Goal: Task Accomplishment & Management: Use online tool/utility

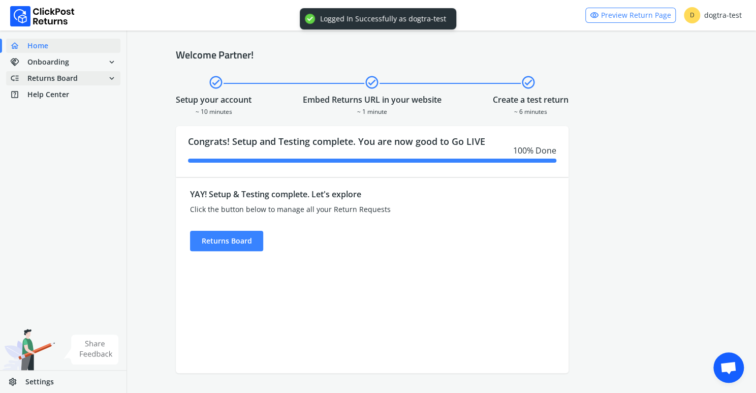
click at [70, 76] on span "Returns Board" at bounding box center [52, 78] width 50 height 10
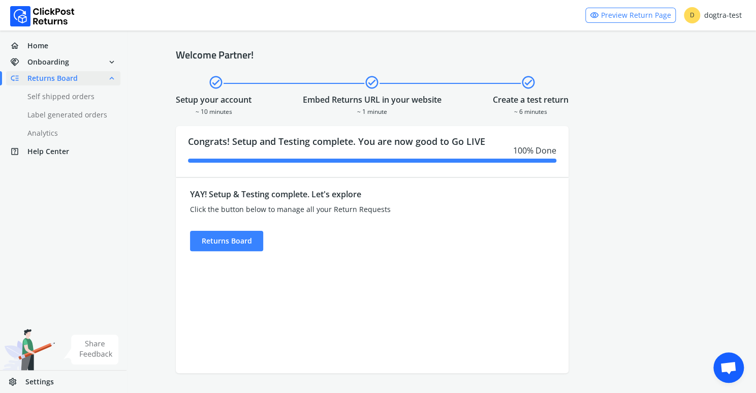
click at [57, 78] on span "Returns Board" at bounding box center [52, 78] width 50 height 10
click at [62, 96] on link "done Self shipped orders" at bounding box center [69, 96] width 126 height 14
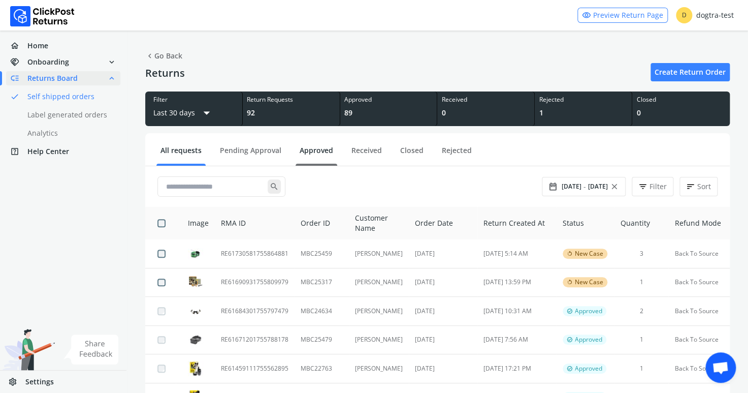
click at [312, 149] on link "Approved" at bounding box center [317, 154] width 42 height 18
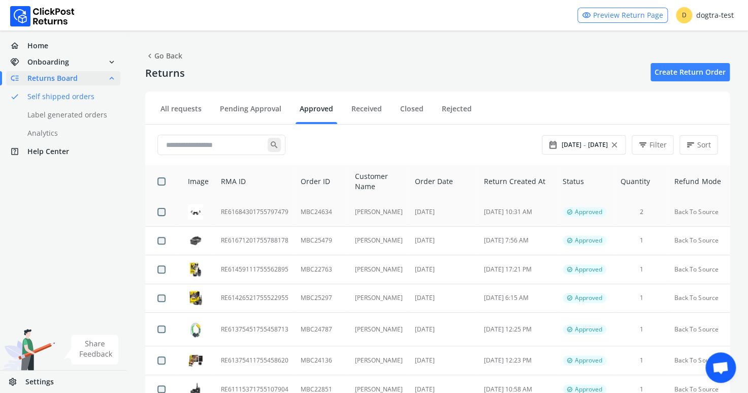
click at [241, 211] on td "RE61684301755797479" at bounding box center [255, 212] width 80 height 28
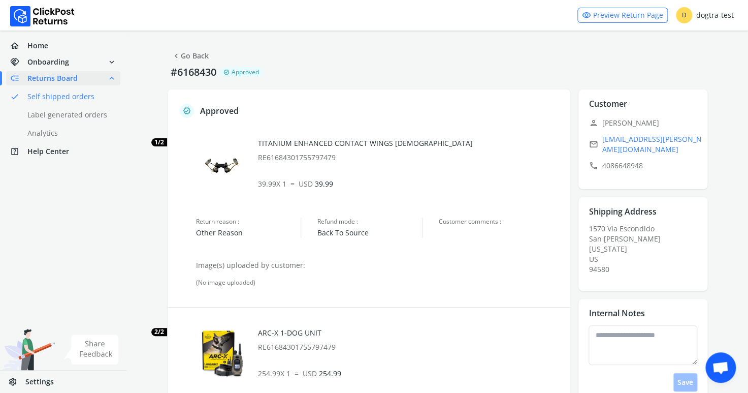
click at [198, 58] on link "chevron_left Go Back" at bounding box center [190, 56] width 37 height 14
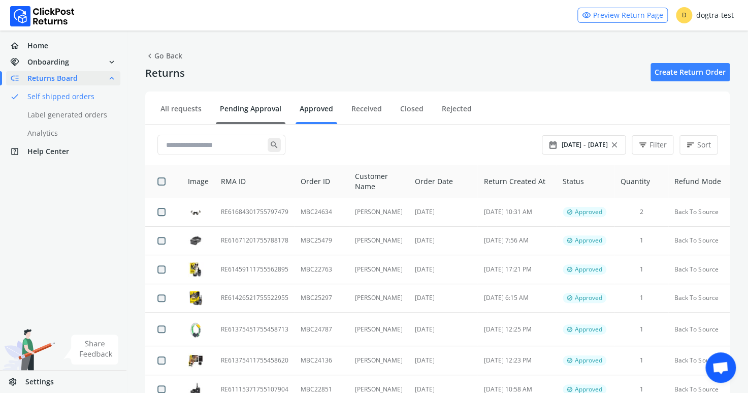
click at [239, 105] on link "Pending Approval" at bounding box center [251, 113] width 70 height 18
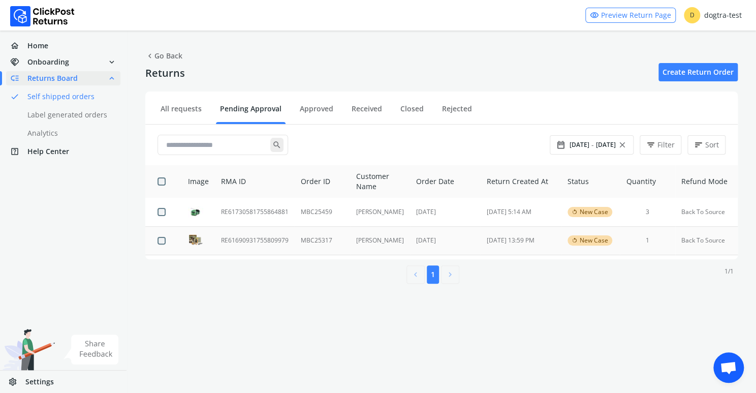
click at [237, 239] on td "RE61690931755809979" at bounding box center [255, 240] width 80 height 29
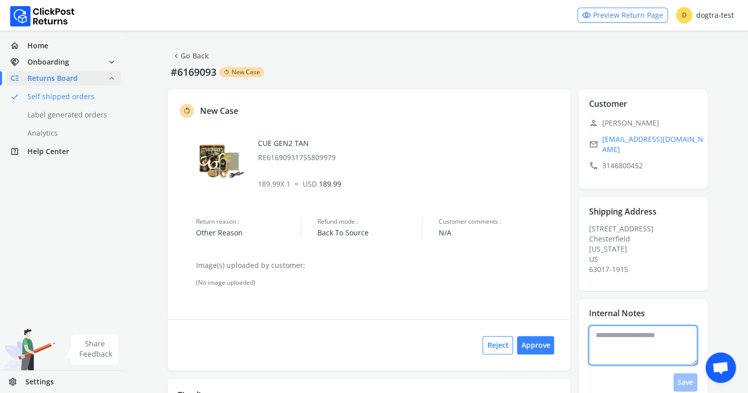
click at [609, 334] on textarea at bounding box center [643, 345] width 109 height 40
type textarea "**********"
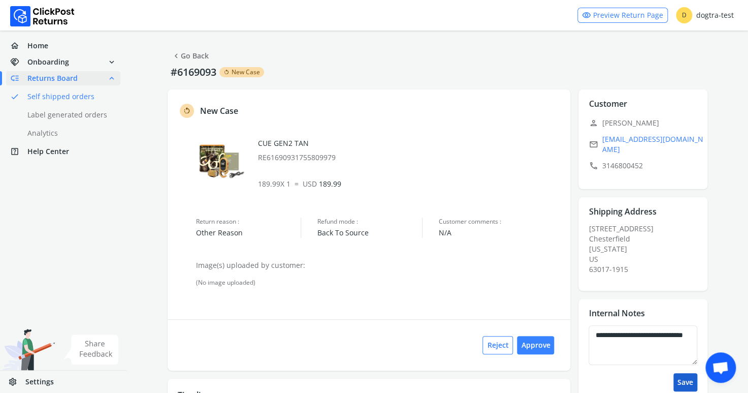
click at [685, 375] on button "Save" at bounding box center [685, 382] width 24 height 18
click at [190, 56] on link "chevron_left Go Back" at bounding box center [190, 56] width 37 height 14
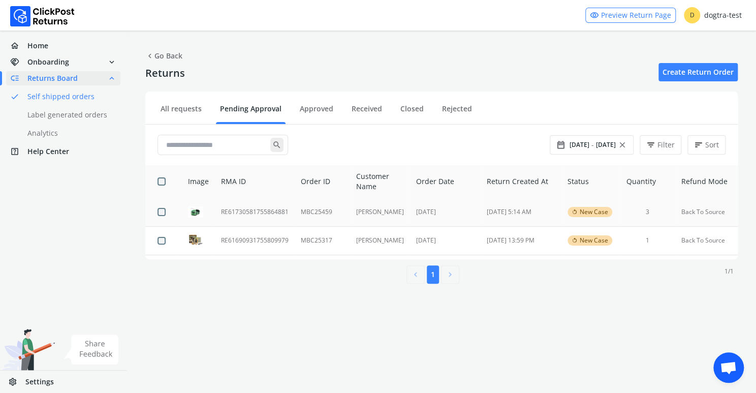
click at [237, 213] on td "RE61730581755864881" at bounding box center [255, 212] width 80 height 28
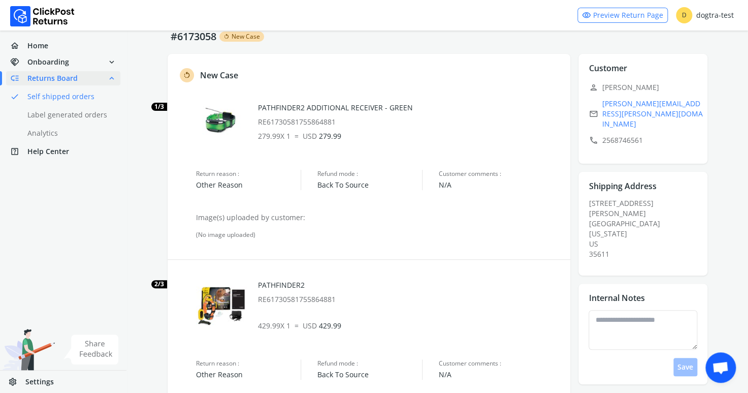
scroll to position [19, 0]
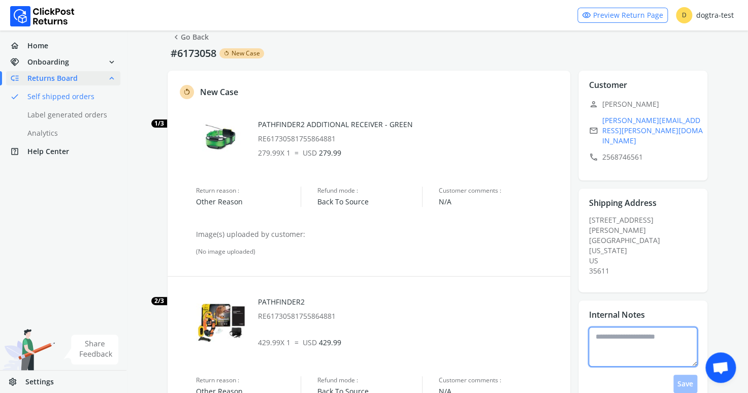
click at [619, 327] on textarea at bounding box center [643, 347] width 109 height 40
type textarea "**********"
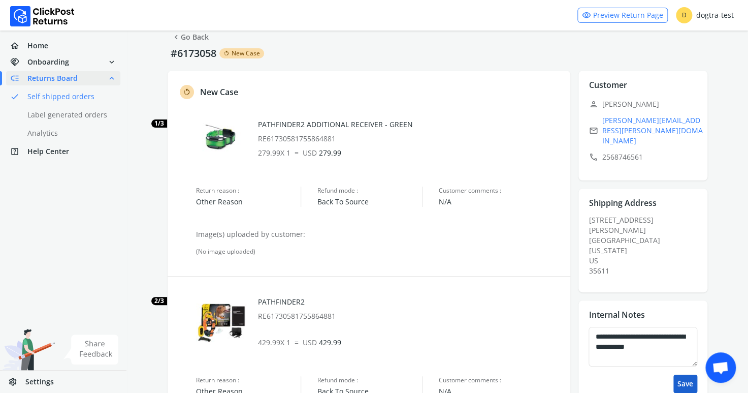
click at [681, 374] on button "Save" at bounding box center [685, 383] width 24 height 18
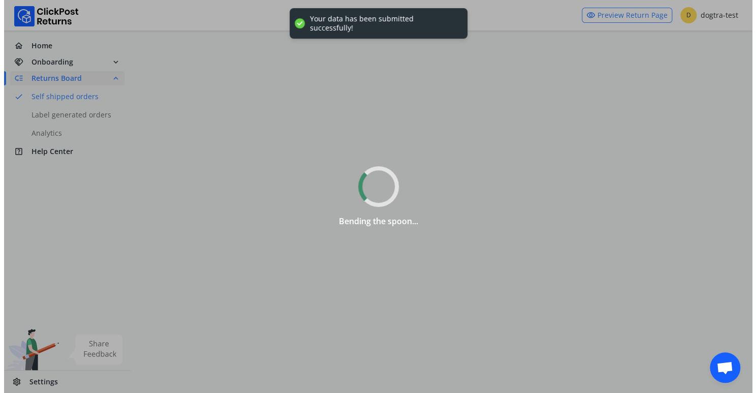
scroll to position [0, 0]
